Goal: Connect with others: Connect with others

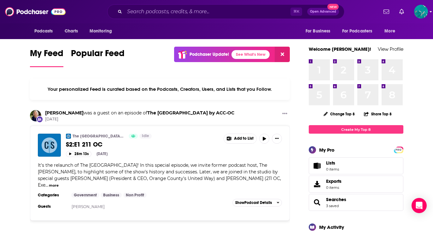
click at [419, 14] on img "Logged in as louisabuckingham" at bounding box center [421, 12] width 14 height 14
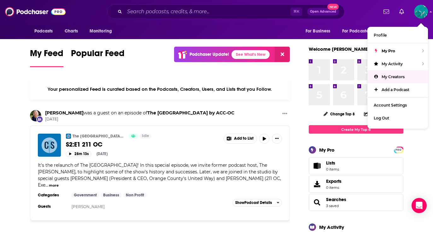
click at [380, 77] on link "My Creators" at bounding box center [397, 76] width 61 height 13
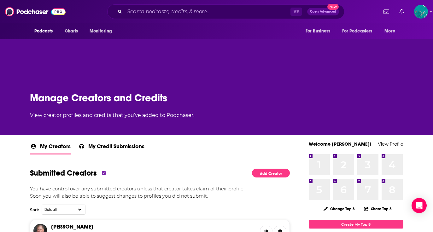
click at [106, 143] on span "My Credit Submissions" at bounding box center [116, 148] width 56 height 11
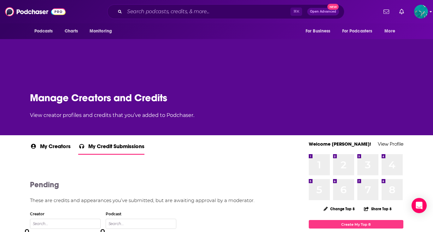
click at [419, 10] on img "Logged in as louisabuckingham" at bounding box center [421, 12] width 14 height 14
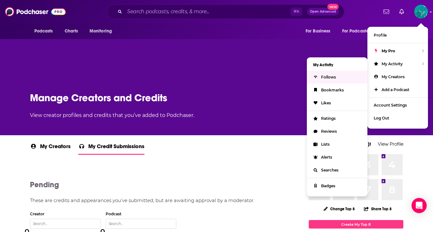
click at [331, 76] on span "Follows" at bounding box center [328, 77] width 15 height 5
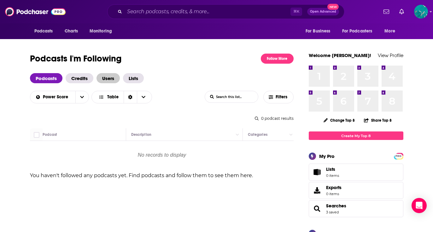
click at [108, 80] on span "Users" at bounding box center [107, 78] width 23 height 10
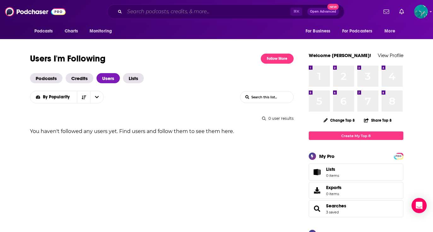
click at [160, 15] on input "Search podcasts, credits, & more..." at bounding box center [207, 12] width 166 height 10
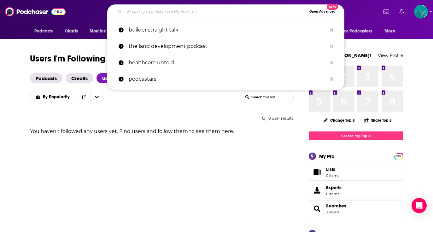
type input "i"
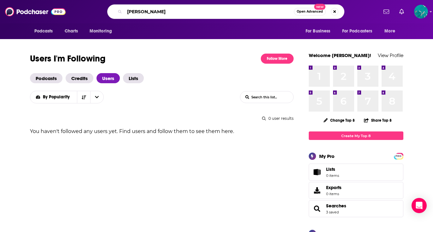
type input "[PERSON_NAME]"
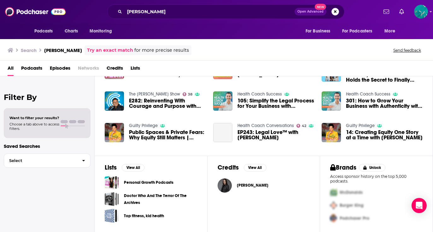
scroll to position [1, 0]
click at [253, 185] on span "[PERSON_NAME]" at bounding box center [253, 185] width 32 height 5
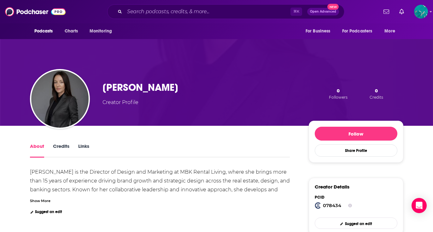
scroll to position [16, 0]
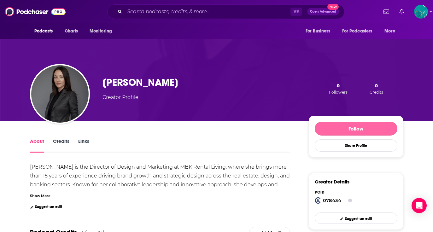
click at [373, 133] on button "Follow" at bounding box center [356, 129] width 83 height 14
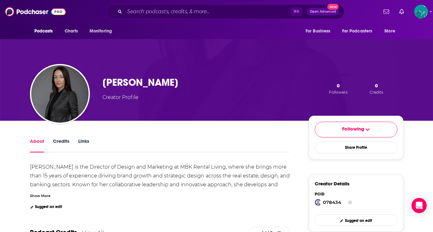
click at [42, 196] on div "Show More" at bounding box center [40, 195] width 20 height 6
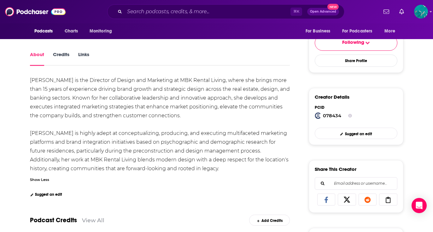
scroll to position [106, 0]
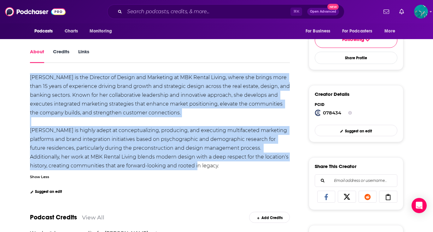
drag, startPoint x: 27, startPoint y: 77, endPoint x: 218, endPoint y: 164, distance: 209.5
click at [218, 164] on div "About Credits Links [PERSON_NAME] is the Director of Design and Marketing at MB…" at bounding box center [164, 230] width 289 height 364
copy div "[PERSON_NAME] is the Director of Design and Marketing at MBK Rental Living, whe…"
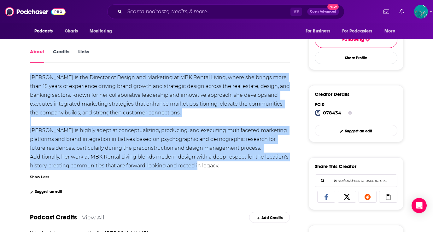
click at [71, 107] on div "[PERSON_NAME] is the Director of Design and Marketing at MBK Rental Living, whe…" at bounding box center [160, 121] width 261 height 94
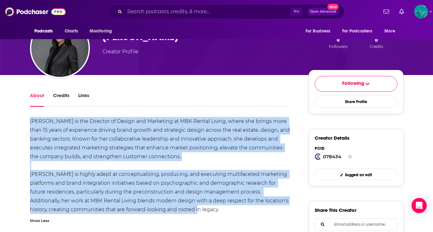
scroll to position [62, 0]
click at [153, 136] on div "[PERSON_NAME] is the Director of Design and Marketing at MBK Rental Living, whe…" at bounding box center [160, 165] width 261 height 94
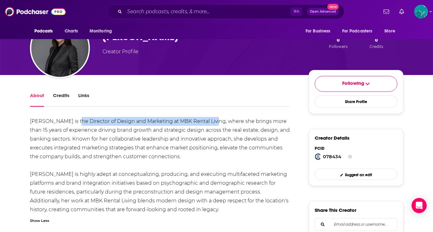
drag, startPoint x: 72, startPoint y: 120, endPoint x: 208, endPoint y: 120, distance: 136.5
click at [208, 120] on div "[PERSON_NAME] is the Director of Design and Marketing at MBK Rental Living, whe…" at bounding box center [160, 165] width 261 height 94
copy div "Director of Design and Marketing at MBK Rental Living"
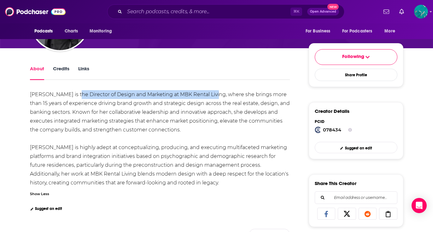
scroll to position [89, 0]
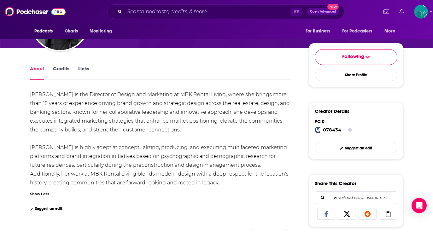
click at [101, 164] on div "[PERSON_NAME] is the Director of Design and Marketing at MBK Rental Living, whe…" at bounding box center [160, 138] width 261 height 94
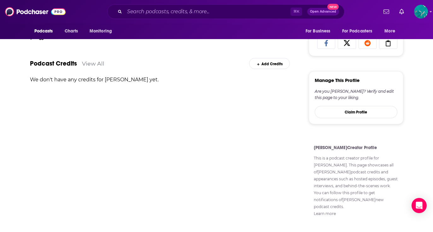
scroll to position [278, 0]
